Goal: Transaction & Acquisition: Purchase product/service

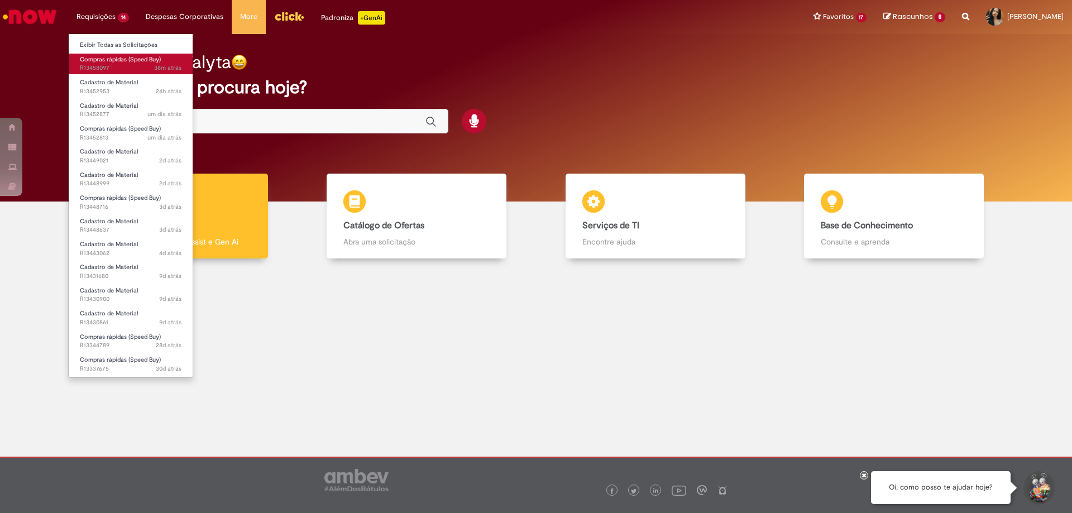
click at [107, 61] on span "Compras rápidas (Speed Buy)" at bounding box center [120, 59] width 81 height 8
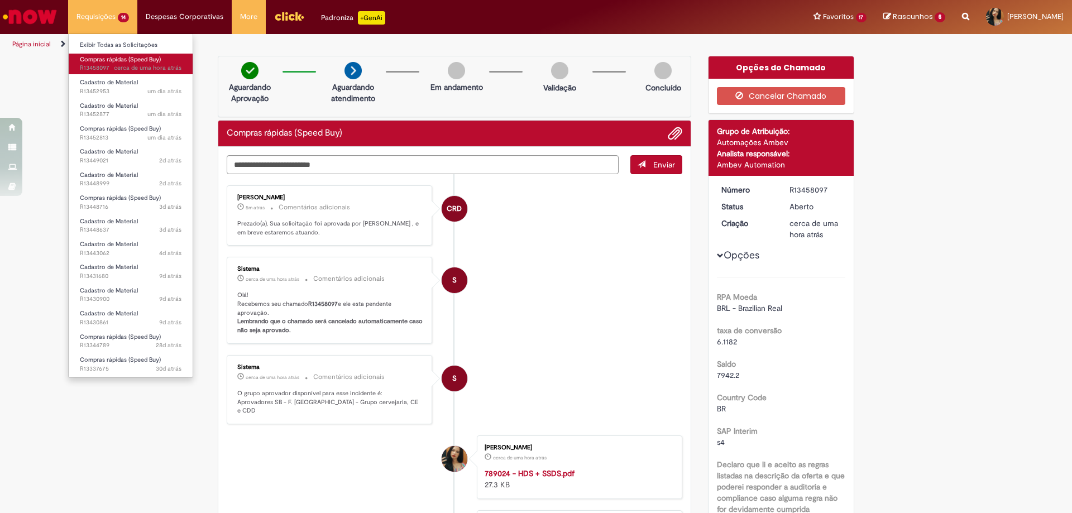
click at [102, 58] on span "Compras rápidas (Speed Buy)" at bounding box center [120, 59] width 81 height 8
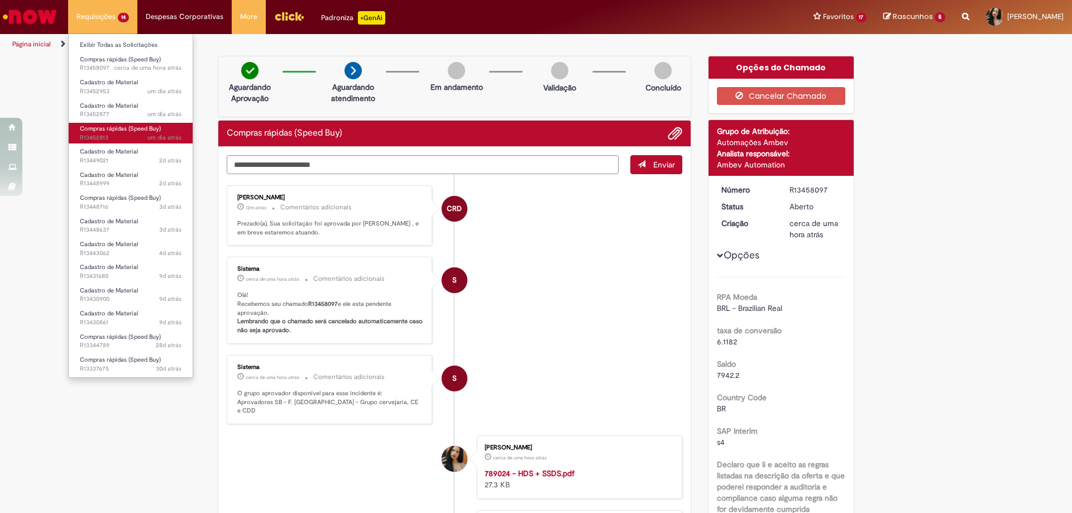
click at [116, 134] on span "um dia atrás um dia atrás R13452813" at bounding box center [131, 137] width 102 height 9
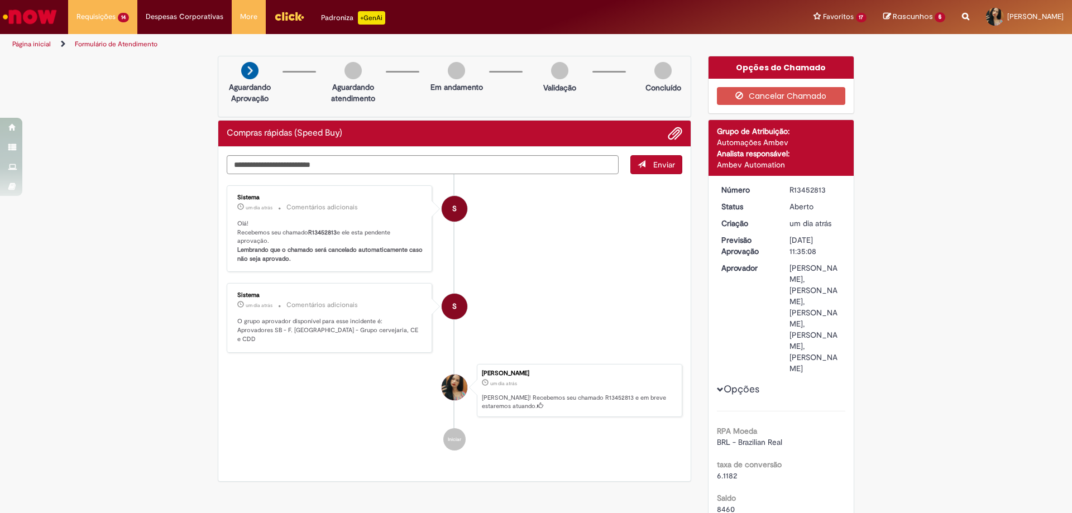
drag, startPoint x: 113, startPoint y: 175, endPoint x: 108, endPoint y: 161, distance: 14.3
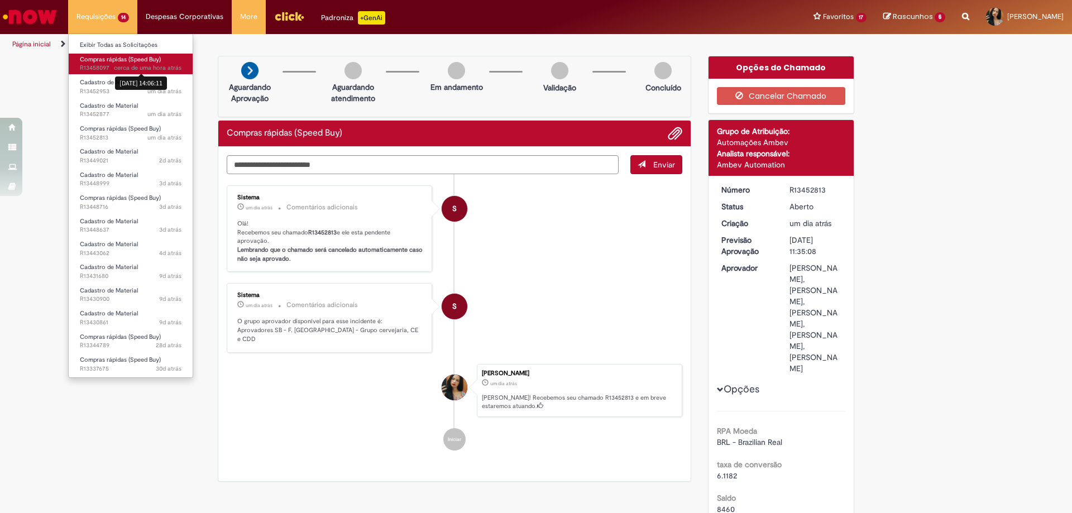
click at [127, 63] on span "Compras rápidas (Speed Buy)" at bounding box center [120, 59] width 81 height 8
